Goal: Use online tool/utility: Utilize a website feature to perform a specific function

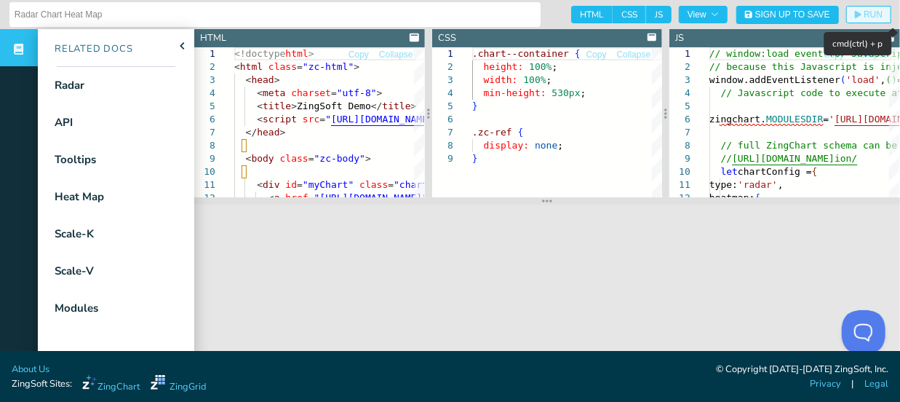
click at [858, 14] on icon "button" at bounding box center [858, 15] width 7 height 8
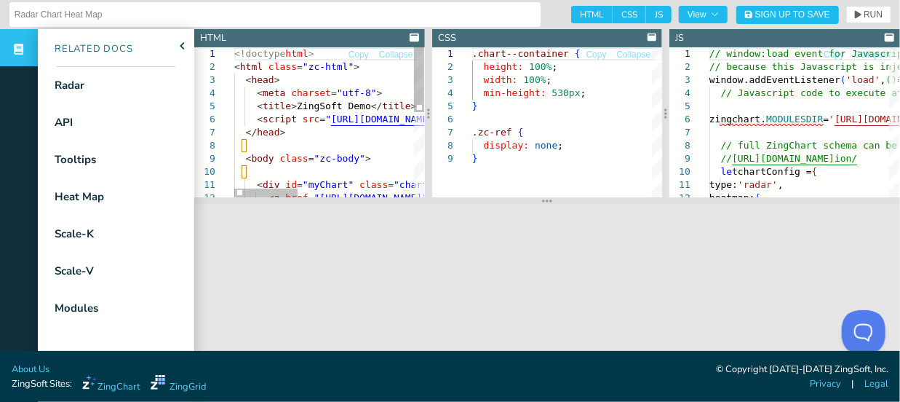
click at [360, 95] on div "<!doctype html > < html class = "zc-html" > < head > < meta charset = "utf-8" >…" at bounding box center [502, 220] width 536 height 346
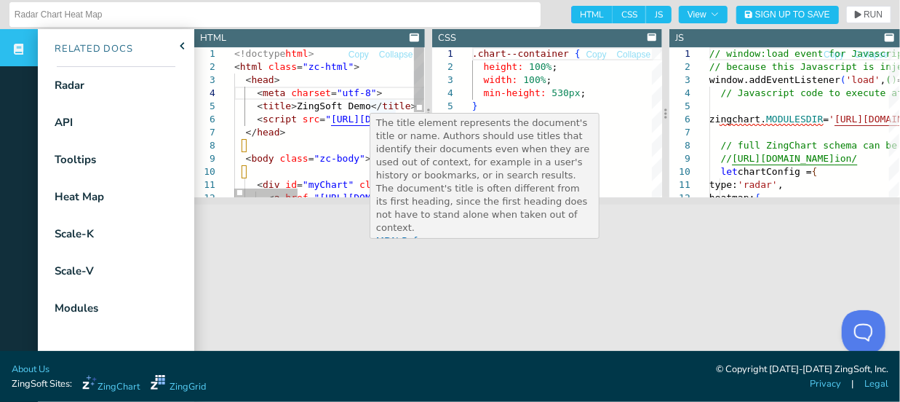
click at [359, 94] on div "<!doctype html > < html class = "zc-html" > < head > < meta charset = "utf-8" >…" at bounding box center [502, 220] width 536 height 346
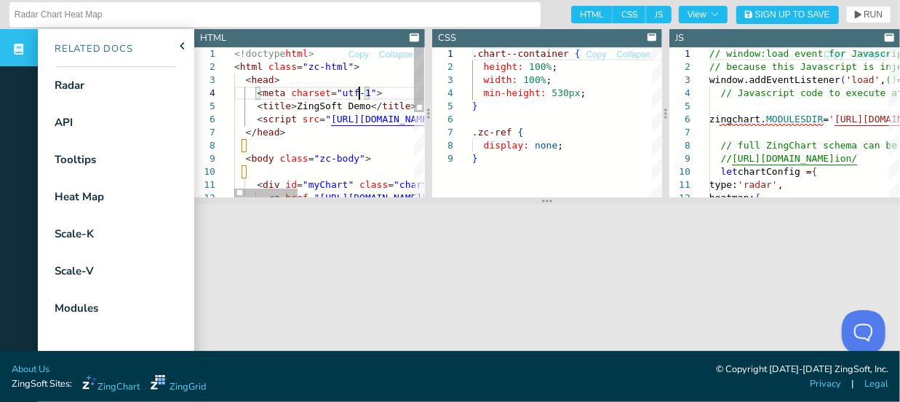
scroll to position [40, 130]
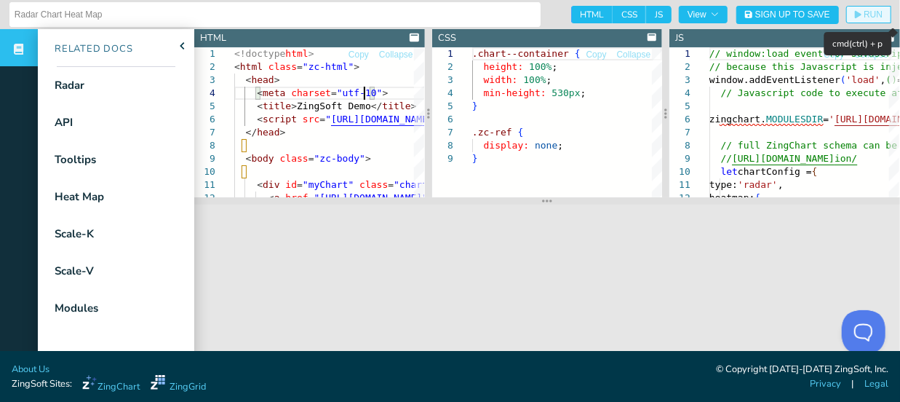
click at [871, 10] on span "RUN" at bounding box center [873, 14] width 19 height 9
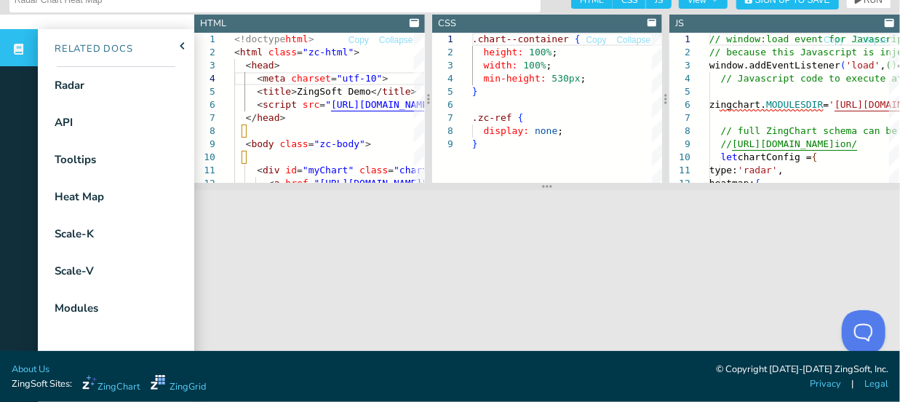
scroll to position [0, 0]
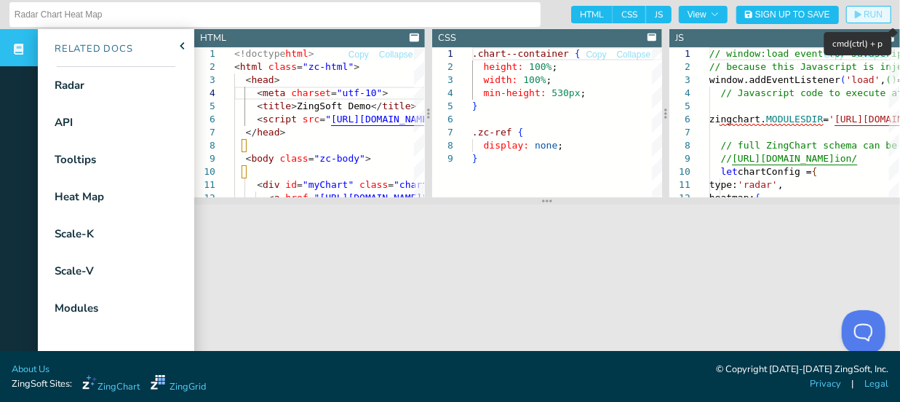
click at [879, 13] on span "RUN" at bounding box center [873, 14] width 19 height 9
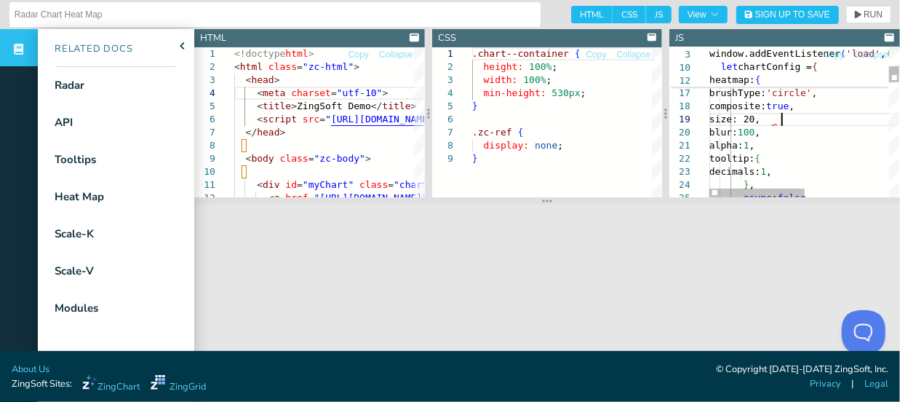
scroll to position [116, 78]
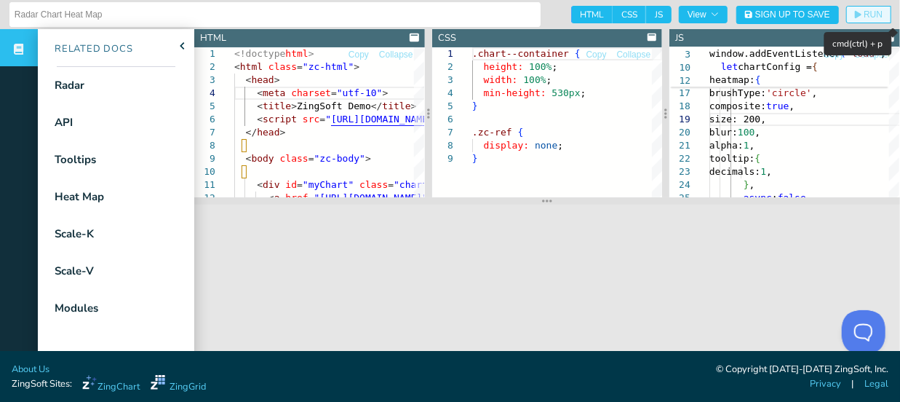
click at [871, 12] on span "RUN" at bounding box center [873, 14] width 19 height 9
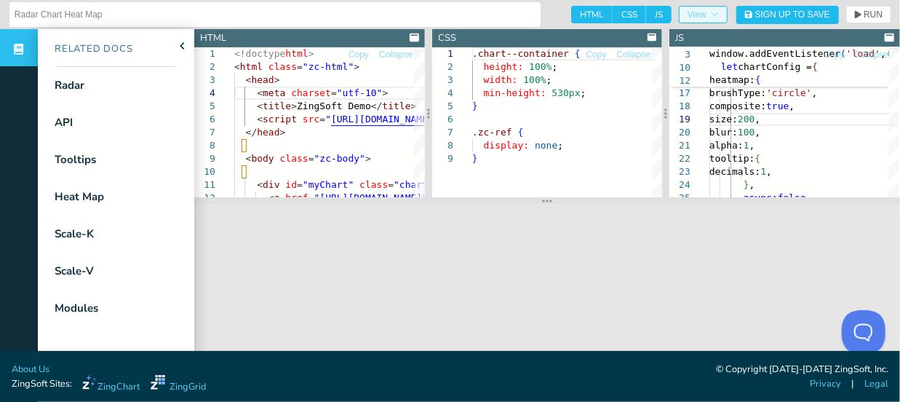
click at [719, 12] on icon "button" at bounding box center [714, 14] width 9 height 9
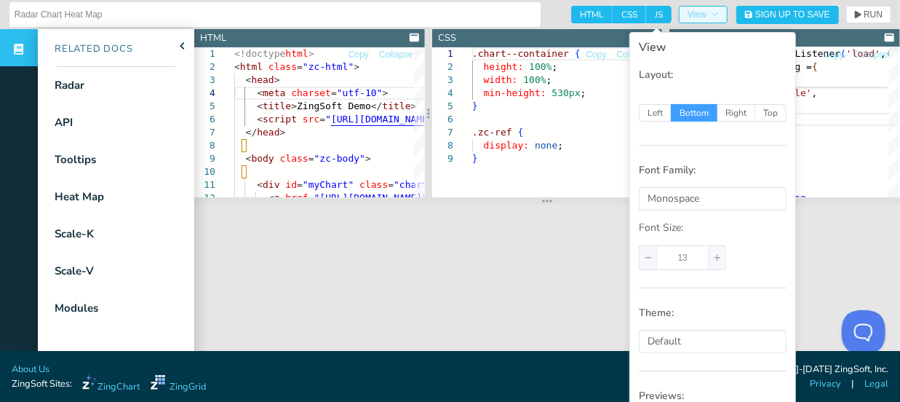
click at [724, 20] on button "View" at bounding box center [703, 14] width 49 height 17
click at [718, 197] on div "Monospace" at bounding box center [706, 198] width 116 height 17
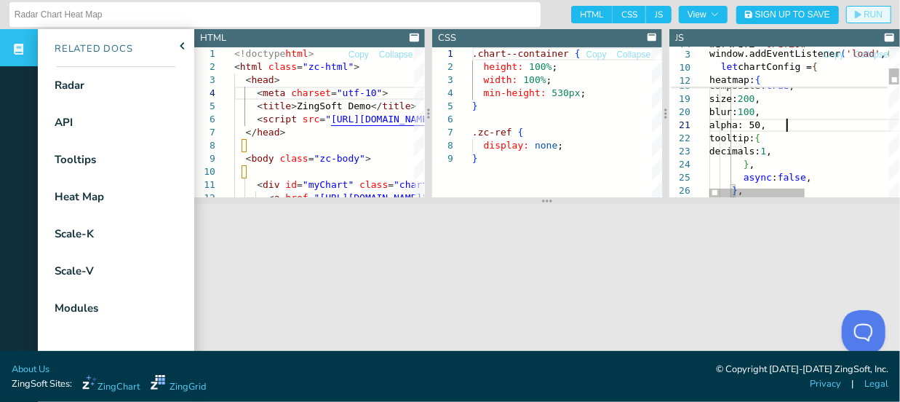
scroll to position [12, 78]
click at [867, 8] on button "RUN" at bounding box center [869, 14] width 45 height 17
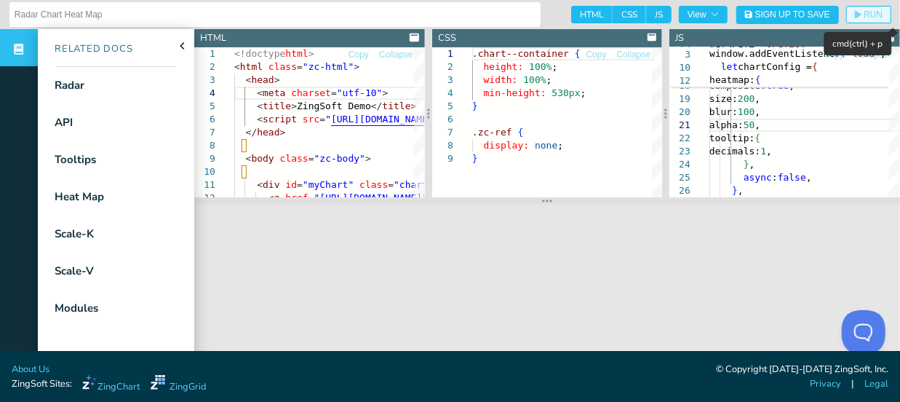
click at [881, 9] on button "RUN" at bounding box center [869, 14] width 45 height 17
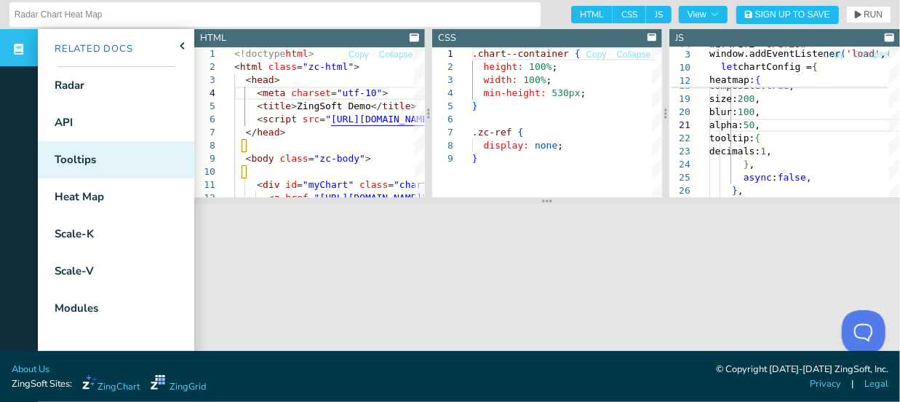
click at [91, 177] on div "Tooltips" at bounding box center [67, 159] width 58 height 37
